Goal: Task Accomplishment & Management: Manage account settings

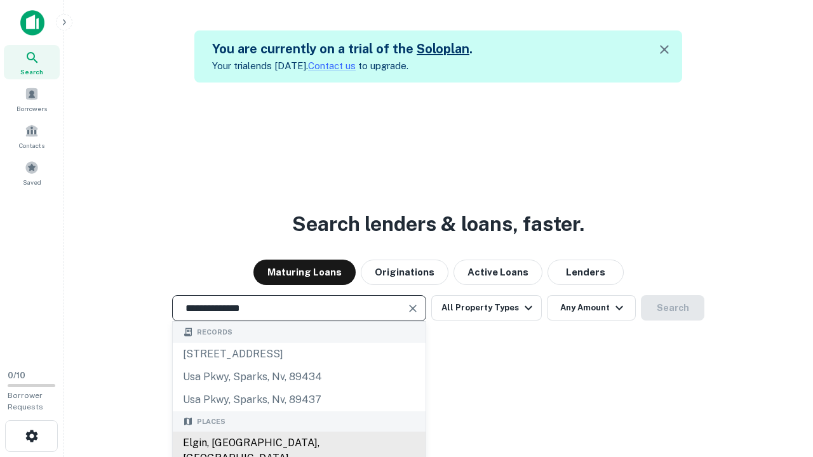
click at [298, 443] on div "Elgin, [GEOGRAPHIC_DATA], [GEOGRAPHIC_DATA]" at bounding box center [299, 451] width 253 height 38
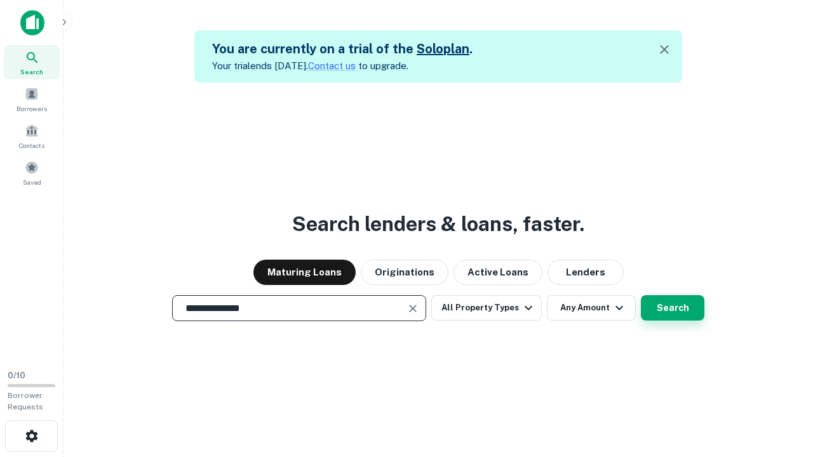
type input "**********"
click at [641, 295] on button "Search" at bounding box center [672, 307] width 63 height 25
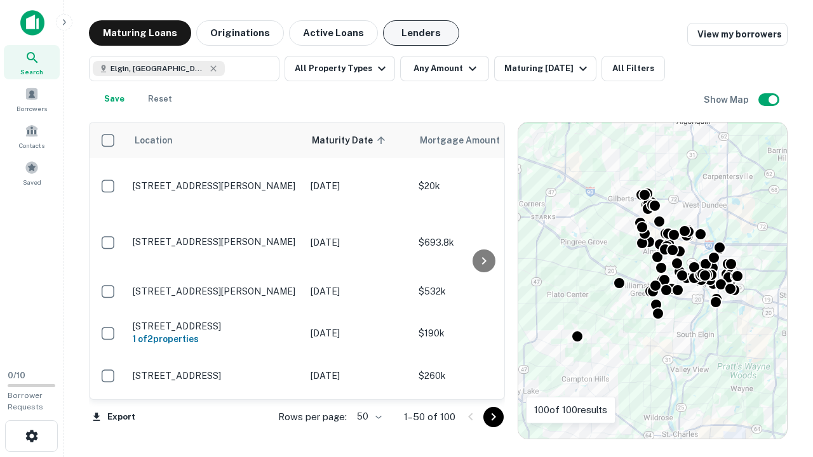
click at [421, 33] on button "Lenders" at bounding box center [421, 32] width 76 height 25
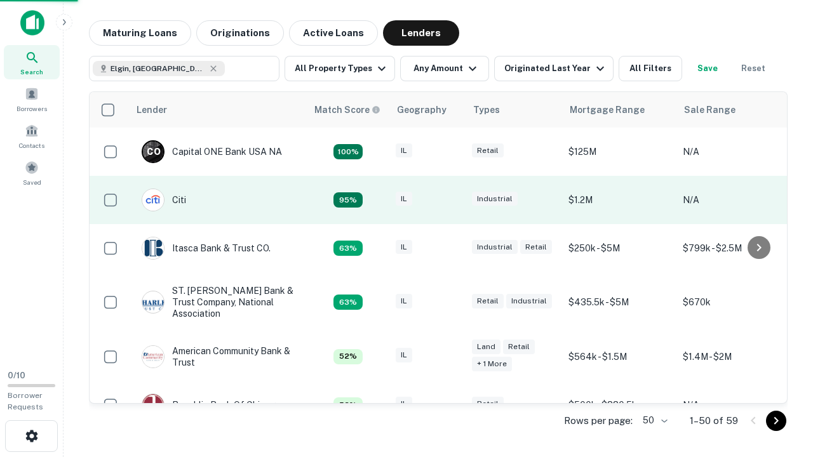
click at [451, 200] on div "IL" at bounding box center [427, 200] width 63 height 17
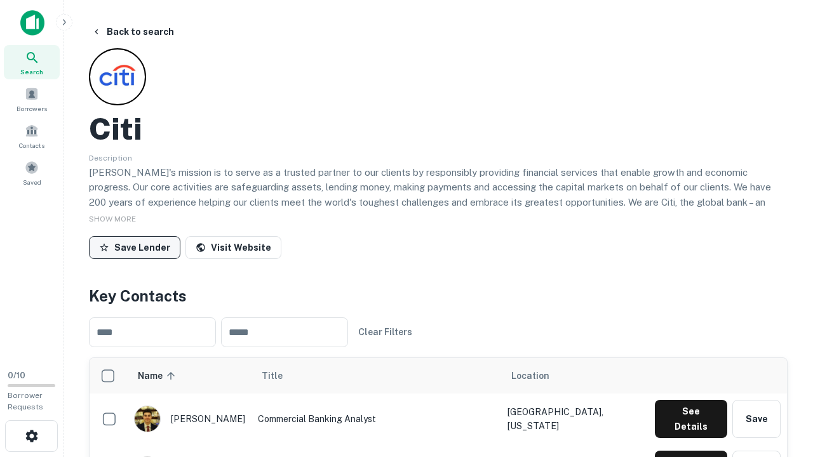
click at [135, 247] on button "Save Lender" at bounding box center [134, 247] width 91 height 23
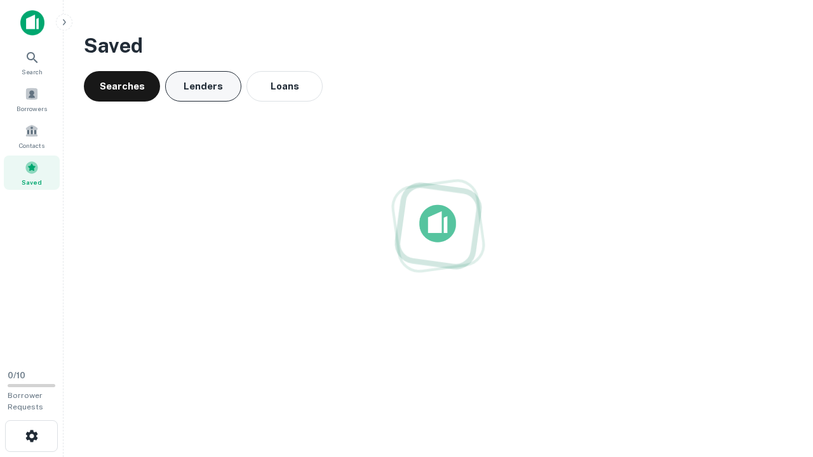
click at [203, 86] on button "Lenders" at bounding box center [203, 86] width 76 height 30
